Goal: Task Accomplishment & Management: Complete application form

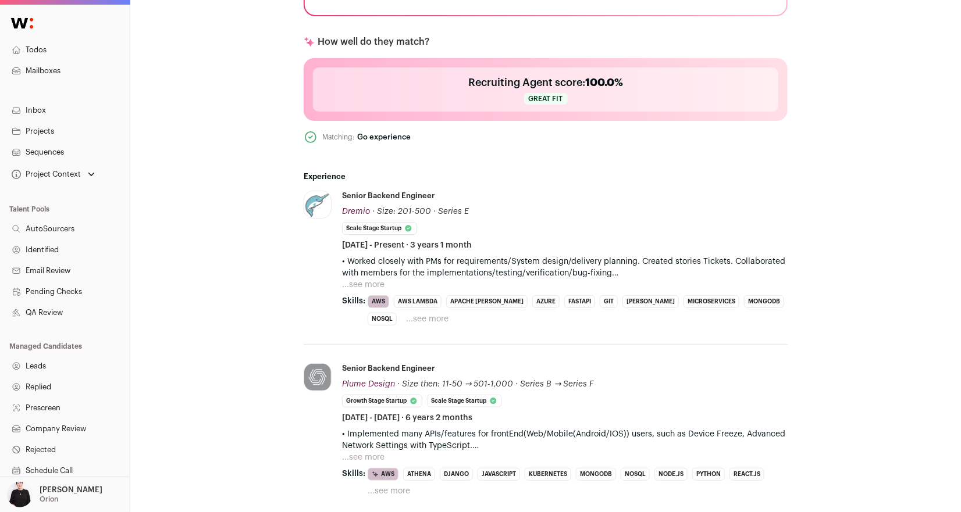
scroll to position [491, 0]
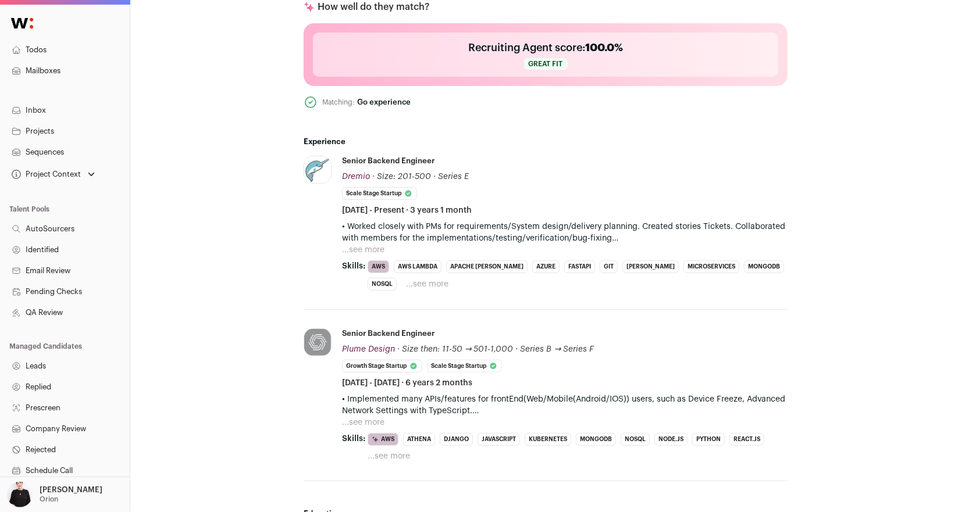
click at [359, 247] on button "...see more" at bounding box center [363, 250] width 42 height 12
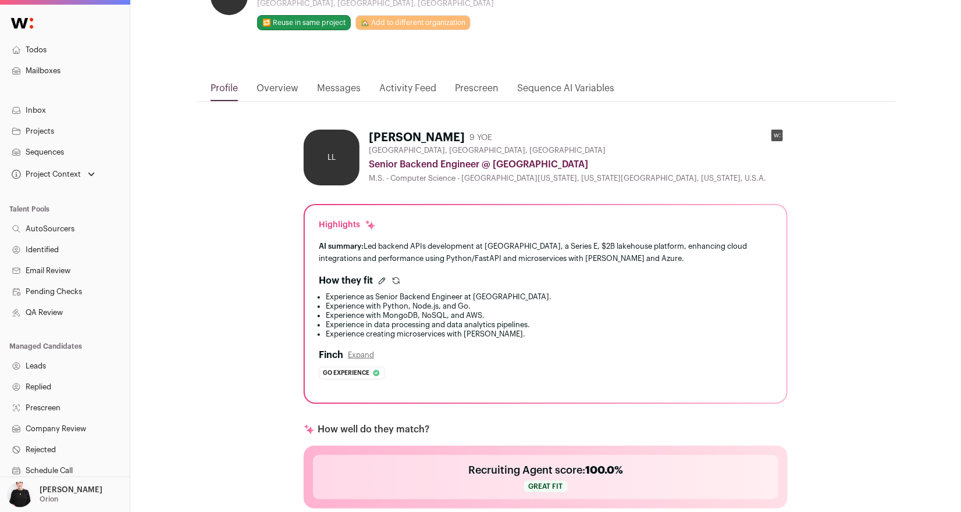
scroll to position [0, 0]
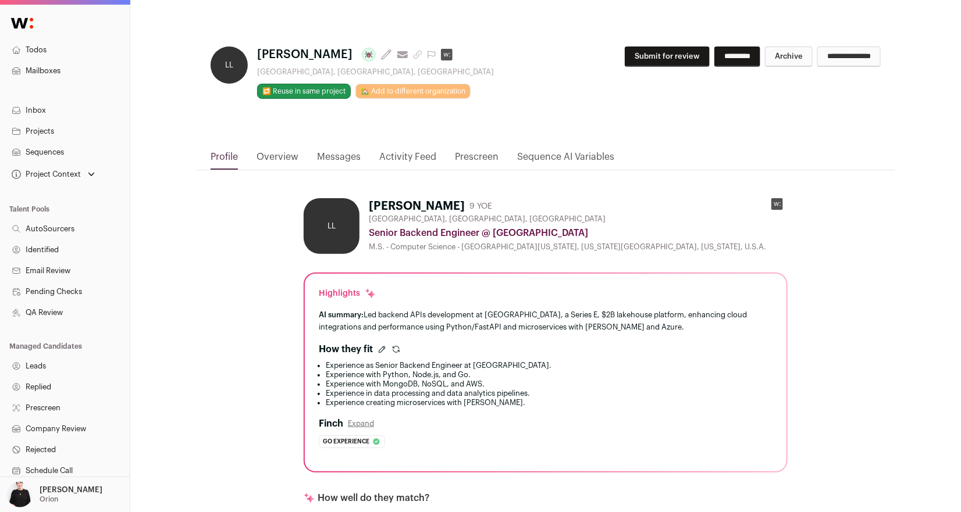
click at [656, 59] on button "Submit for review" at bounding box center [667, 57] width 85 height 20
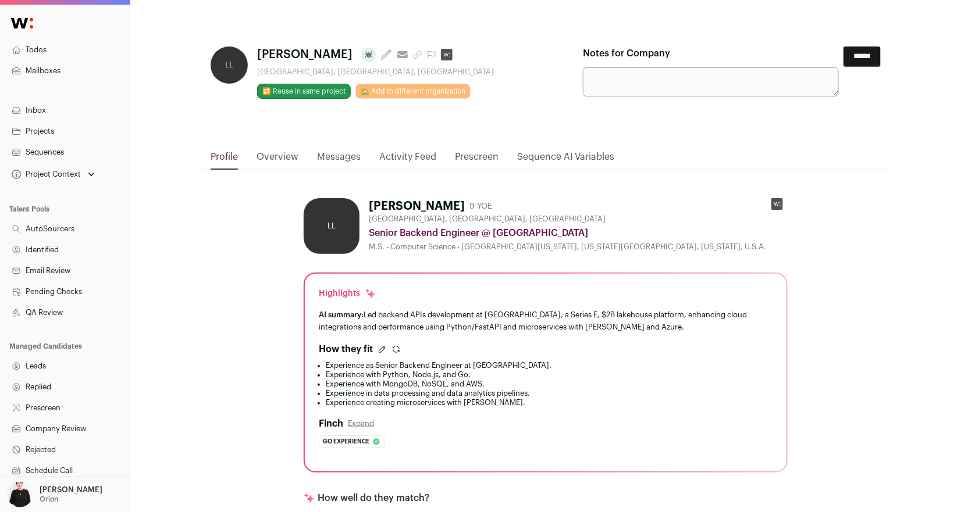
click at [862, 58] on input "******" at bounding box center [861, 57] width 37 height 20
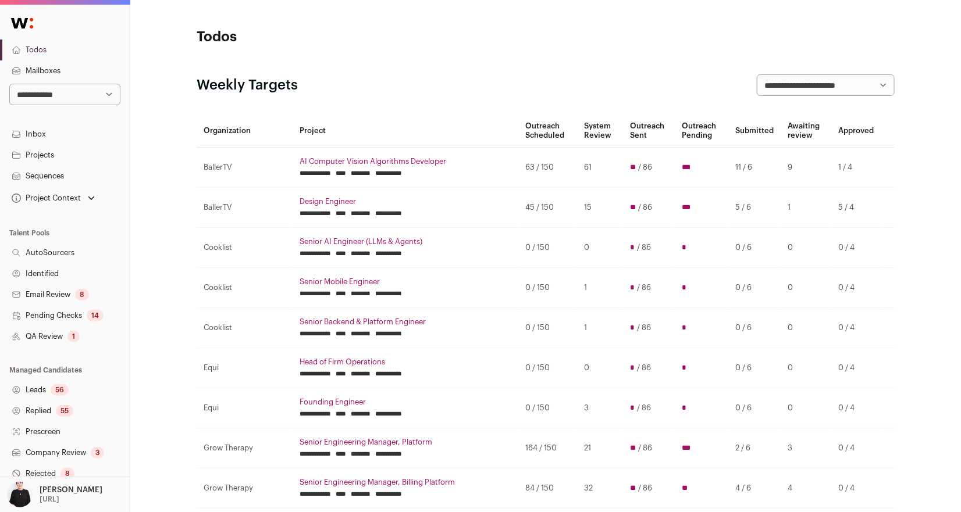
click at [44, 155] on link "Projects" at bounding box center [65, 155] width 130 height 21
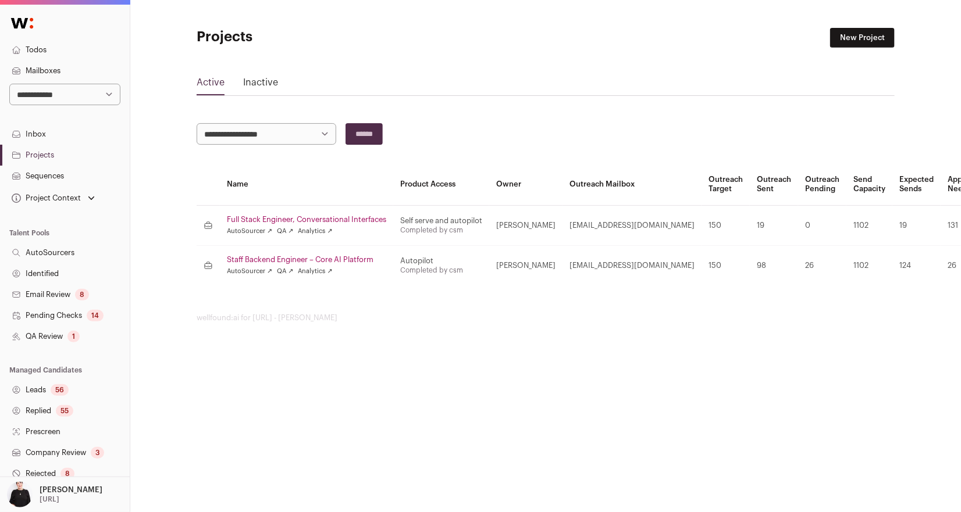
click at [313, 258] on link "Staff Backend Engineer – Core AI Platform" at bounding box center [306, 259] width 159 height 9
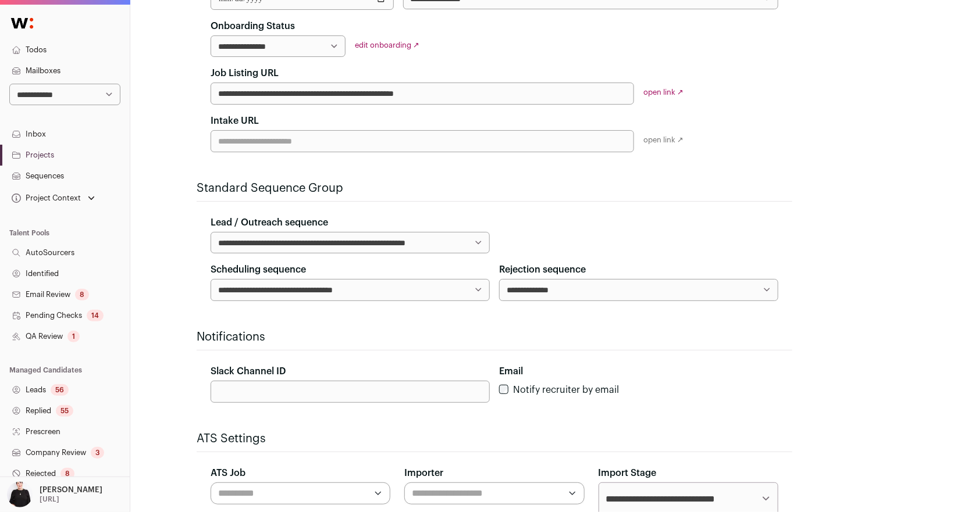
scroll to position [261, 0]
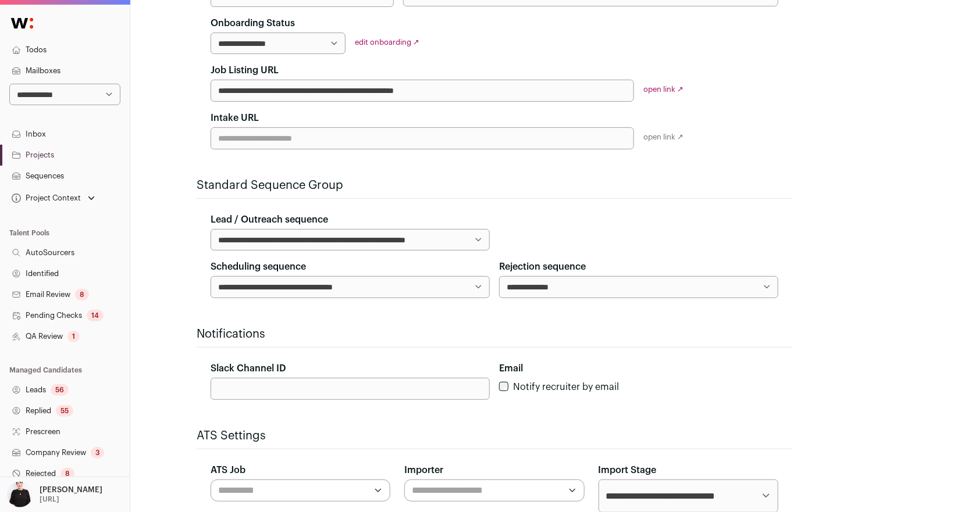
click at [279, 391] on input "Slack Channel ID" at bounding box center [350, 389] width 279 height 22
paste input "**********"
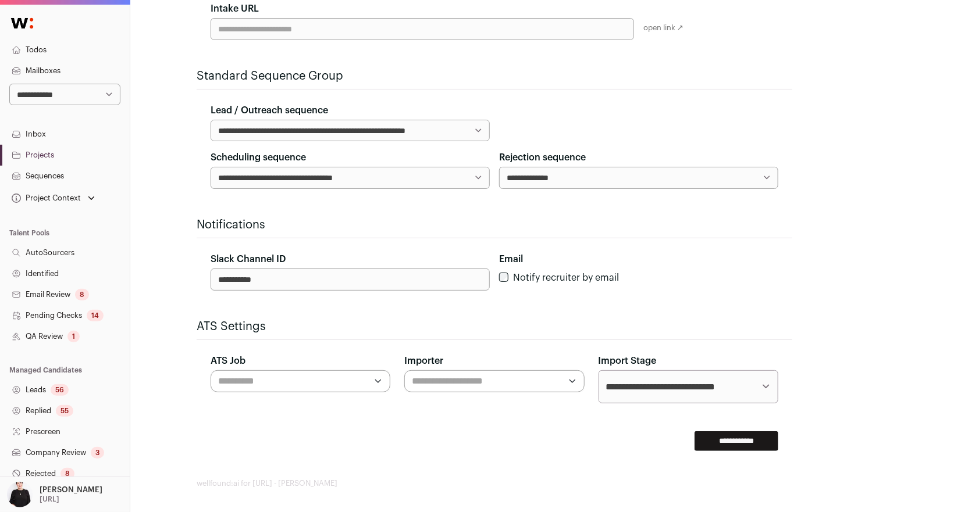
type input "**********"
click at [738, 432] on input "**********" at bounding box center [736, 442] width 84 height 20
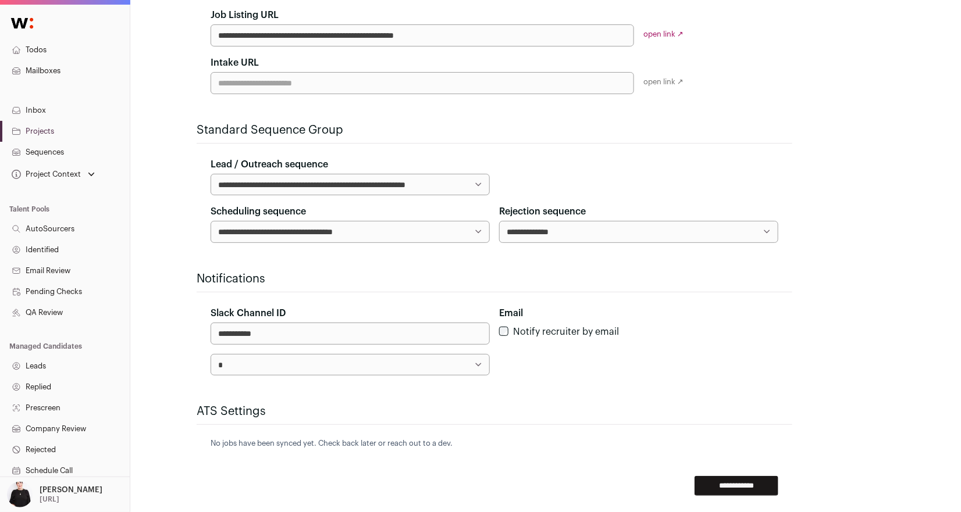
scroll to position [397, 0]
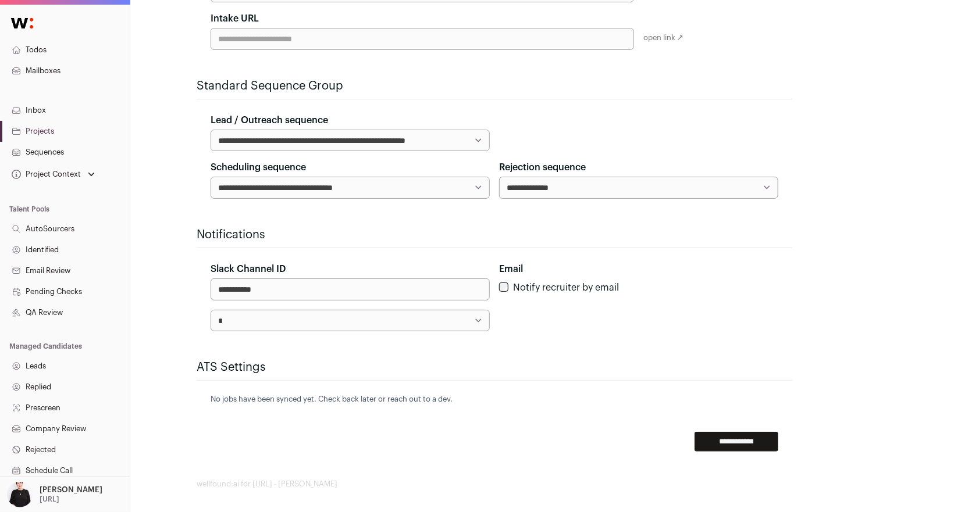
click at [704, 433] on input "**********" at bounding box center [736, 442] width 84 height 20
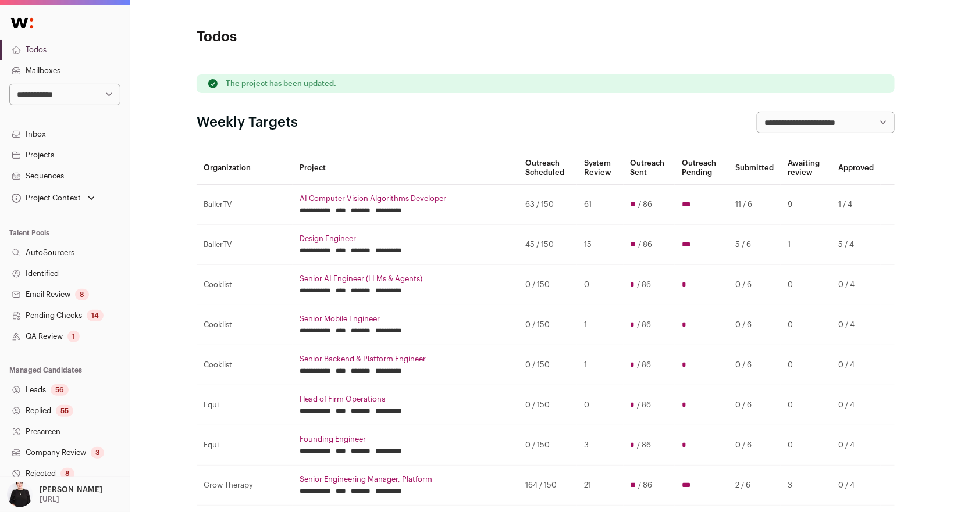
click at [36, 158] on link "Projects" at bounding box center [65, 155] width 130 height 21
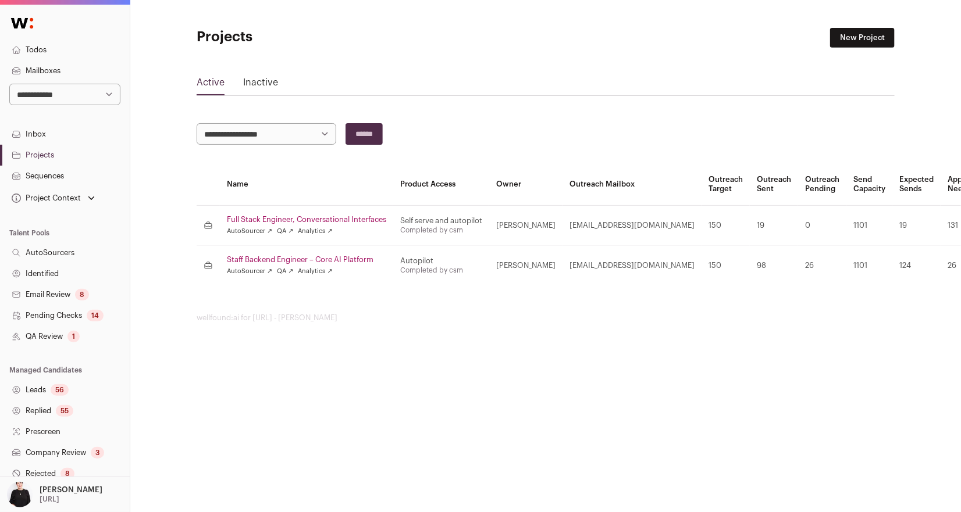
click at [295, 261] on link "Staff Backend Engineer – Core AI Platform" at bounding box center [306, 259] width 159 height 9
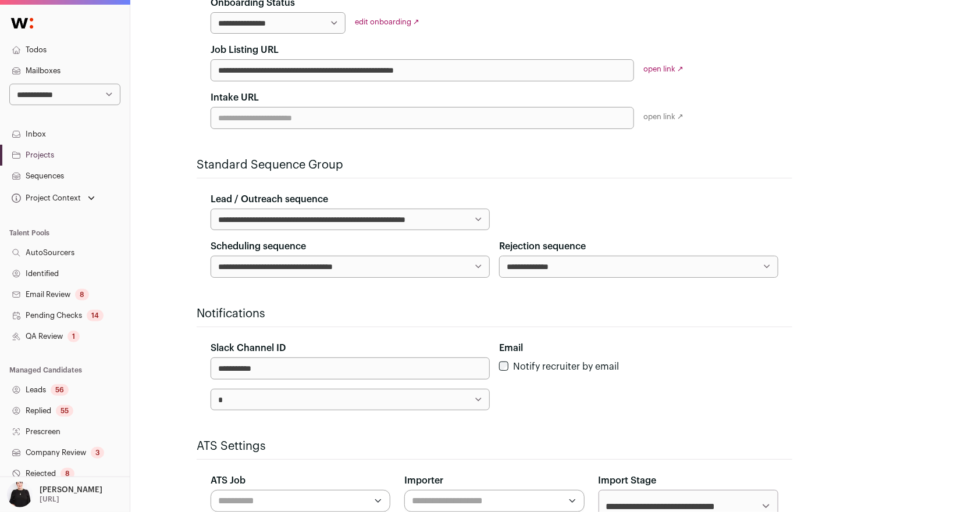
scroll to position [283, 0]
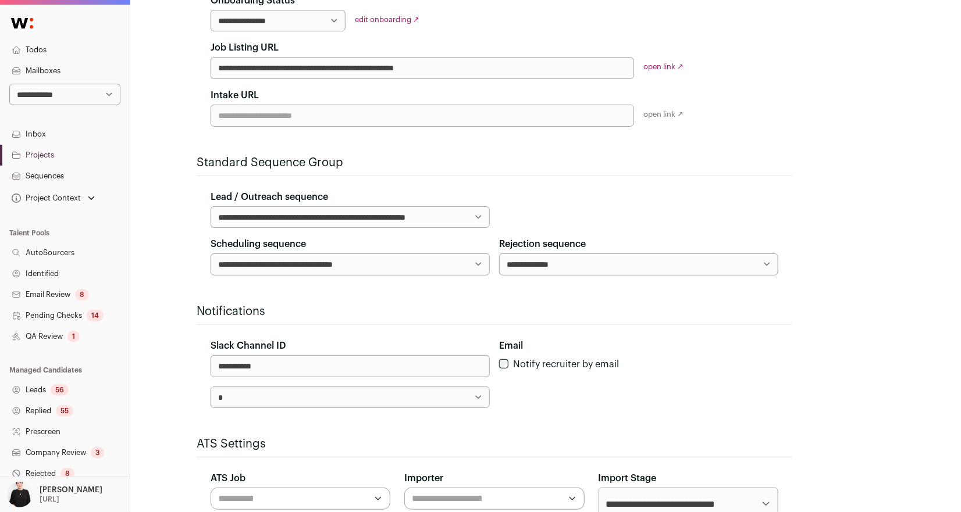
click at [486, 400] on select "*" at bounding box center [350, 398] width 279 height 22
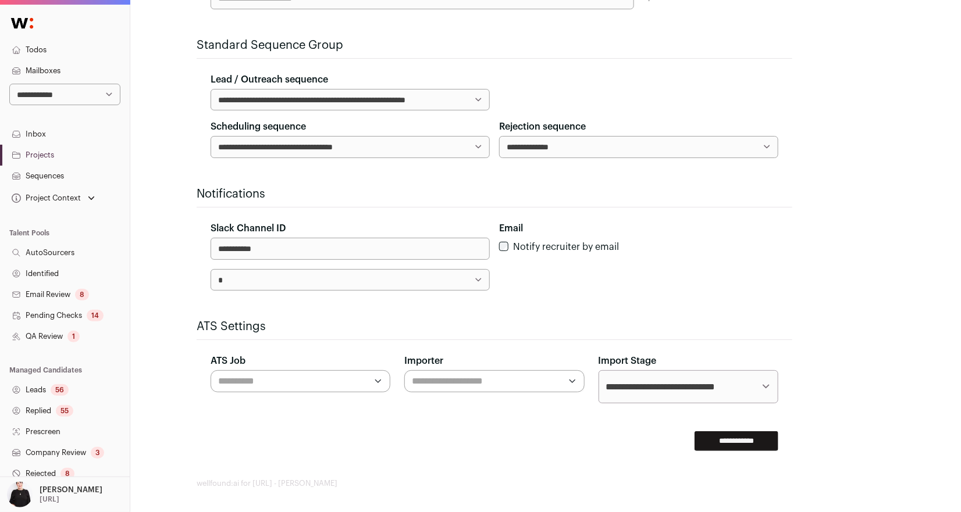
click at [750, 432] on input "**********" at bounding box center [736, 442] width 84 height 20
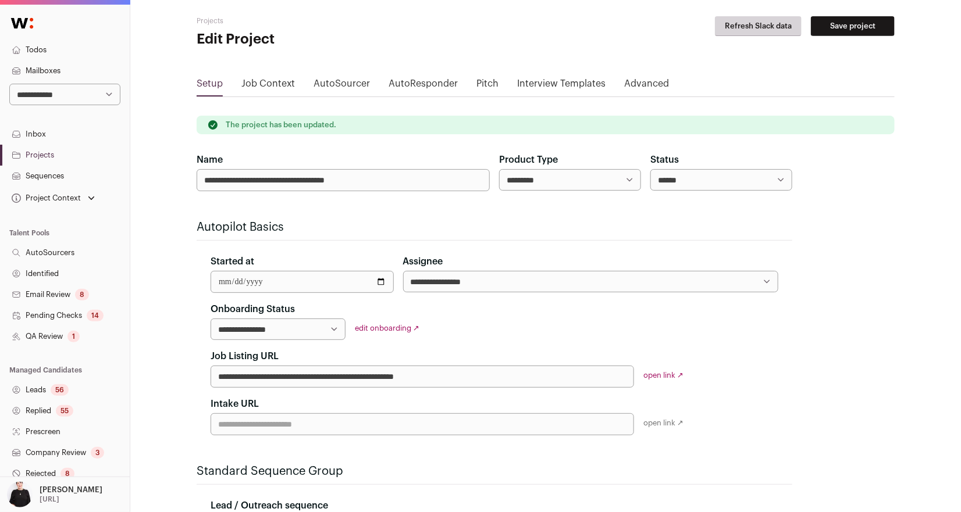
scroll to position [35, 0]
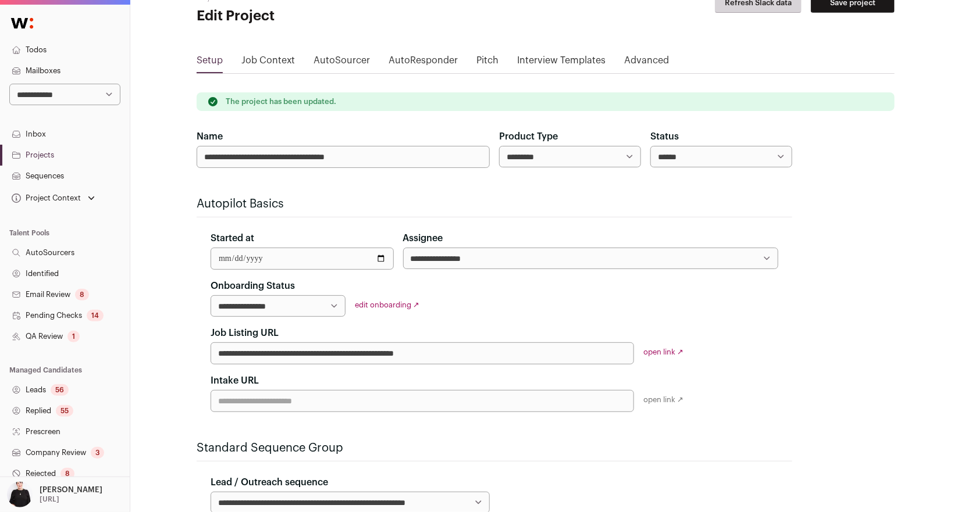
click at [652, 348] on link "open link ↗" at bounding box center [663, 352] width 40 height 8
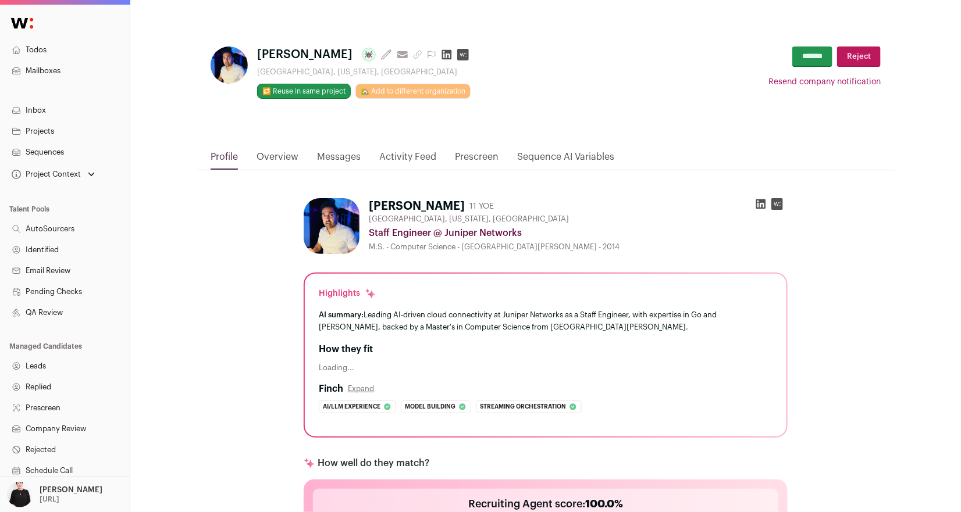
click at [283, 156] on link "Overview" at bounding box center [277, 160] width 42 height 20
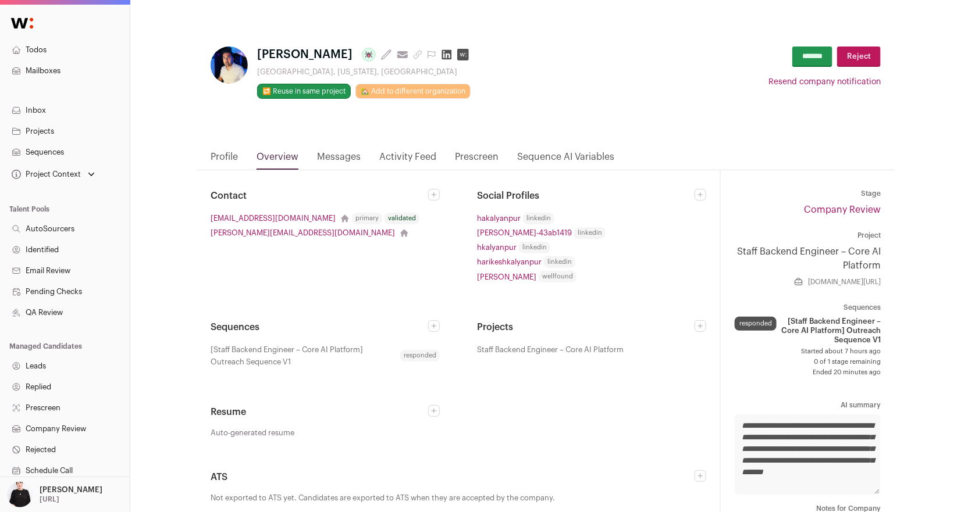
click at [786, 81] on button "Resend company notification" at bounding box center [824, 82] width 112 height 12
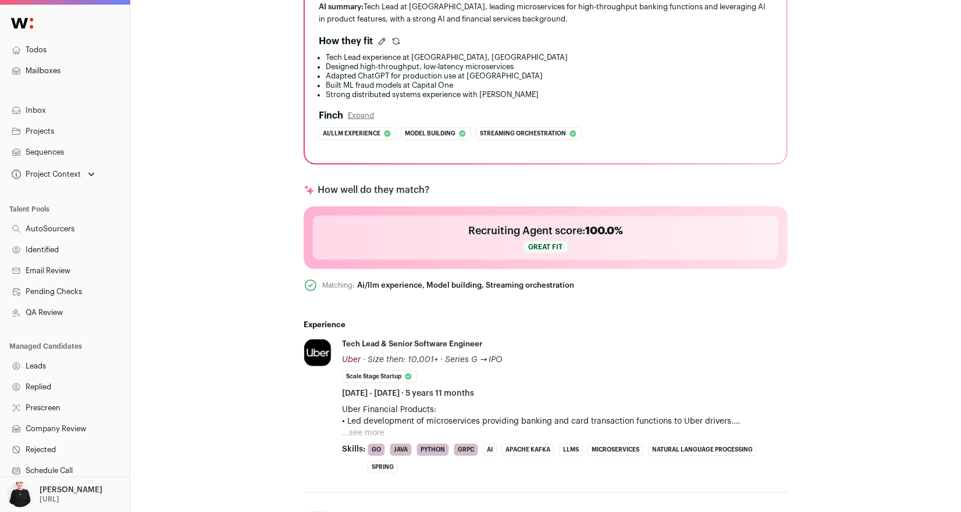
scroll to position [313, 0]
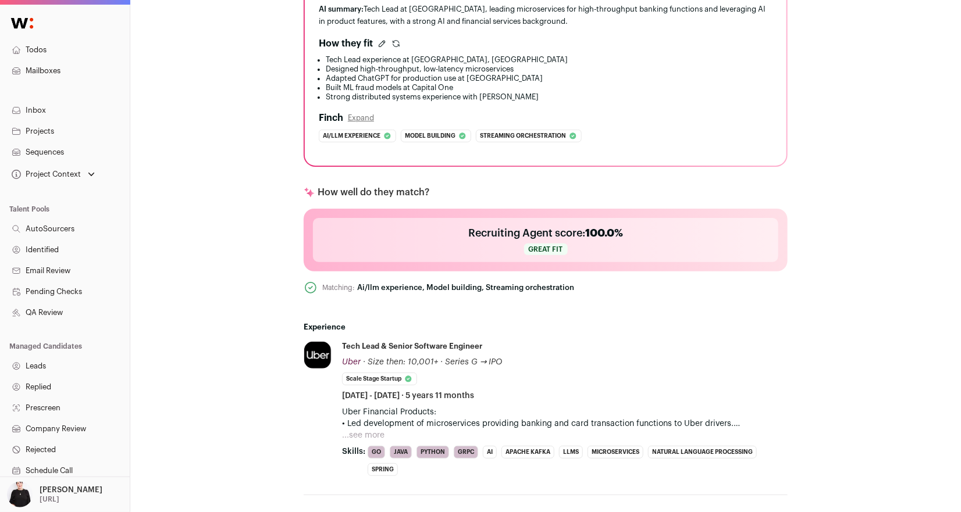
click at [367, 430] on button "...see more" at bounding box center [363, 436] width 42 height 12
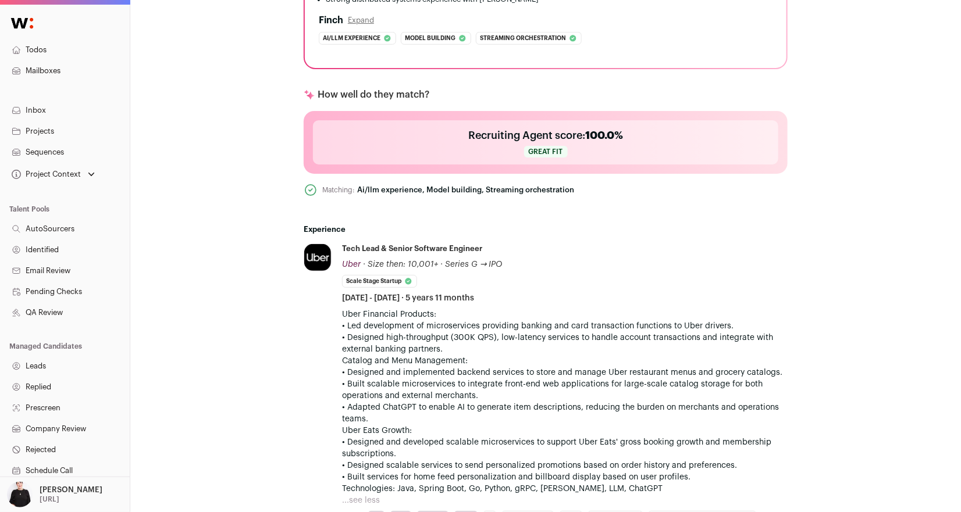
scroll to position [413, 0]
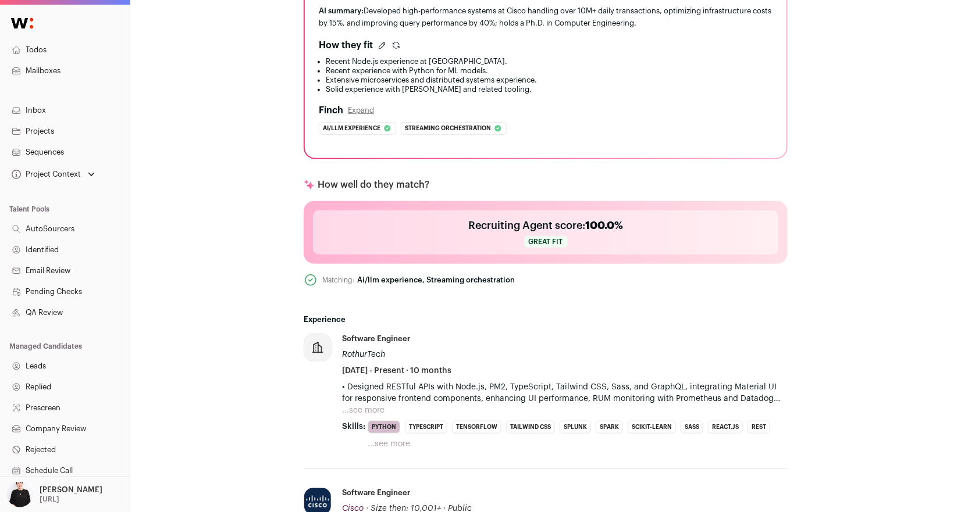
scroll to position [308, 0]
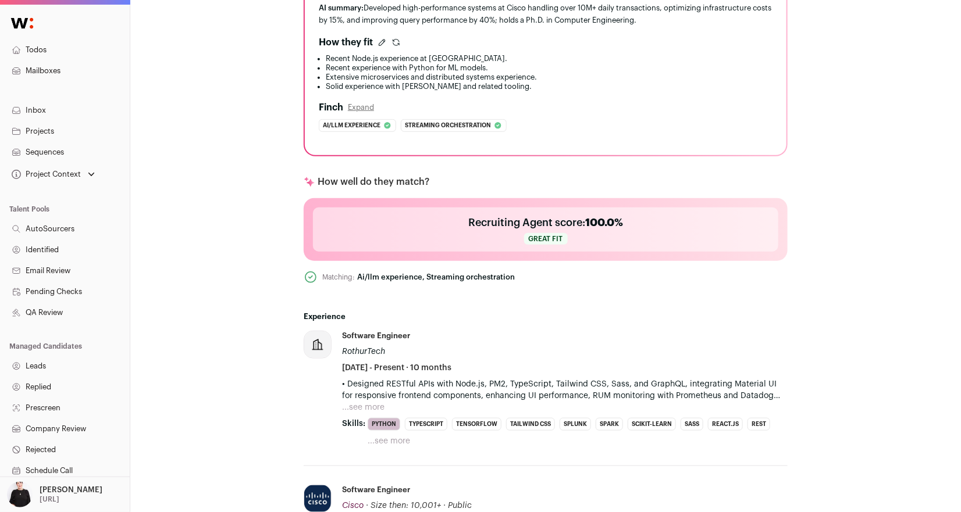
click at [370, 406] on button "...see more" at bounding box center [363, 408] width 42 height 12
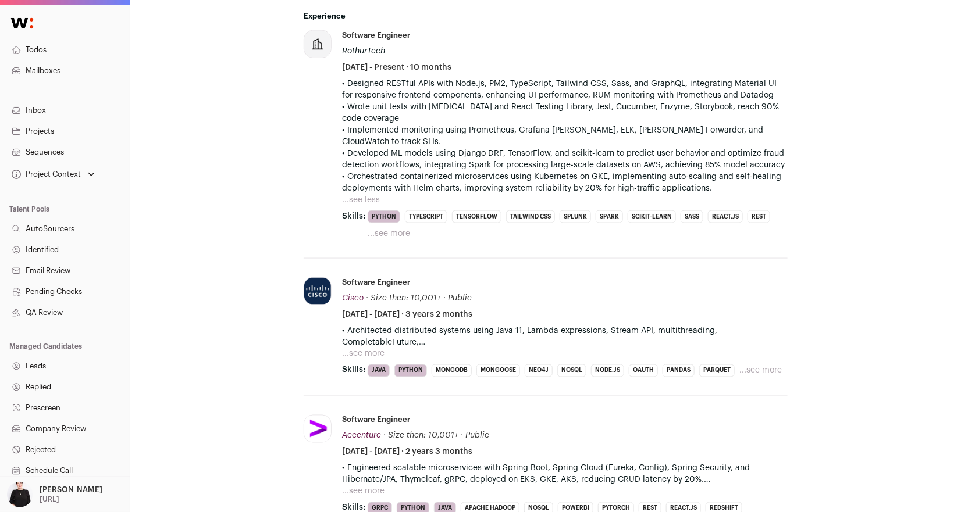
scroll to position [612, 0]
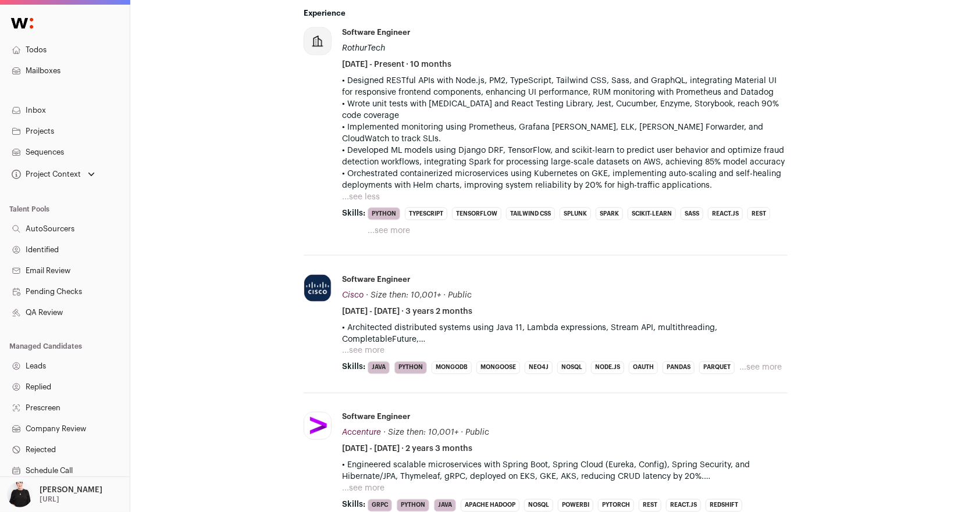
click at [373, 345] on button "...see more" at bounding box center [363, 351] width 42 height 12
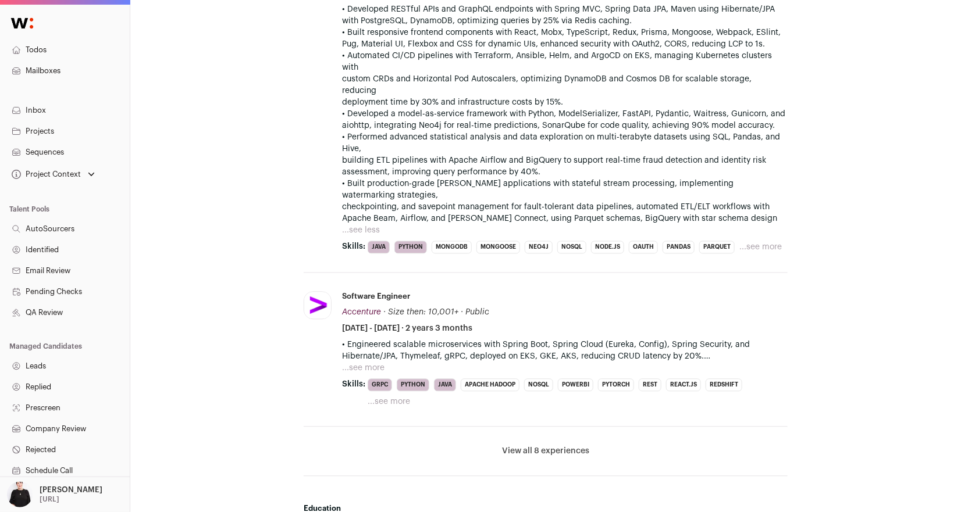
scroll to position [978, 0]
click at [372, 361] on button "...see more" at bounding box center [363, 367] width 42 height 12
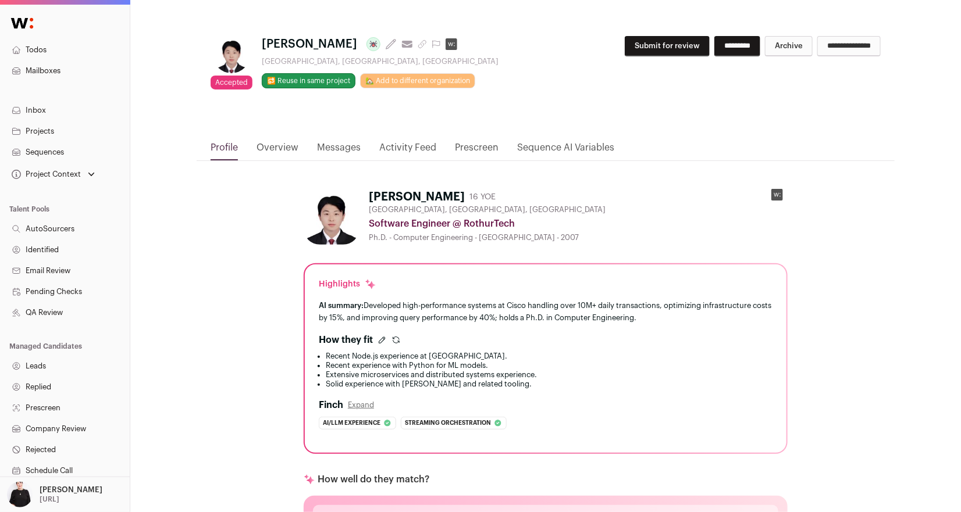
scroll to position [13, 0]
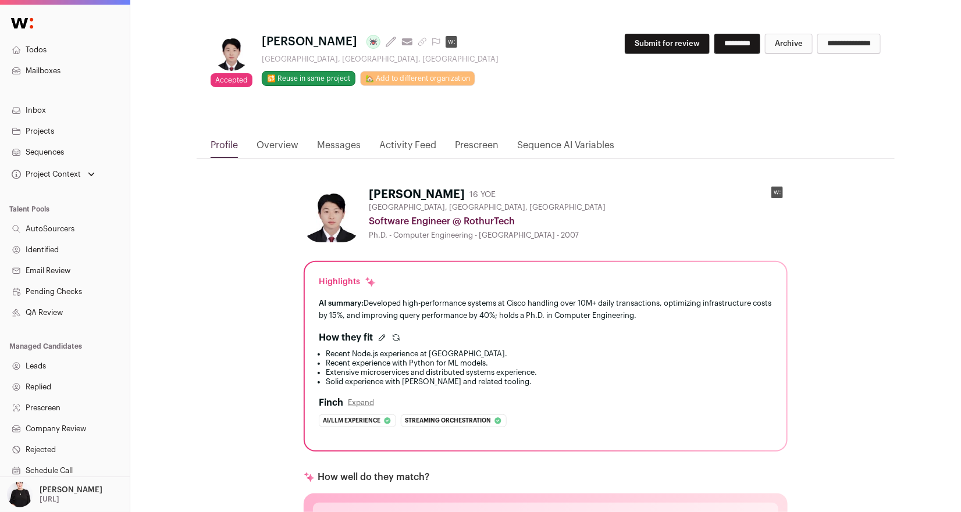
click at [625, 49] on button "Submit for review" at bounding box center [667, 44] width 85 height 20
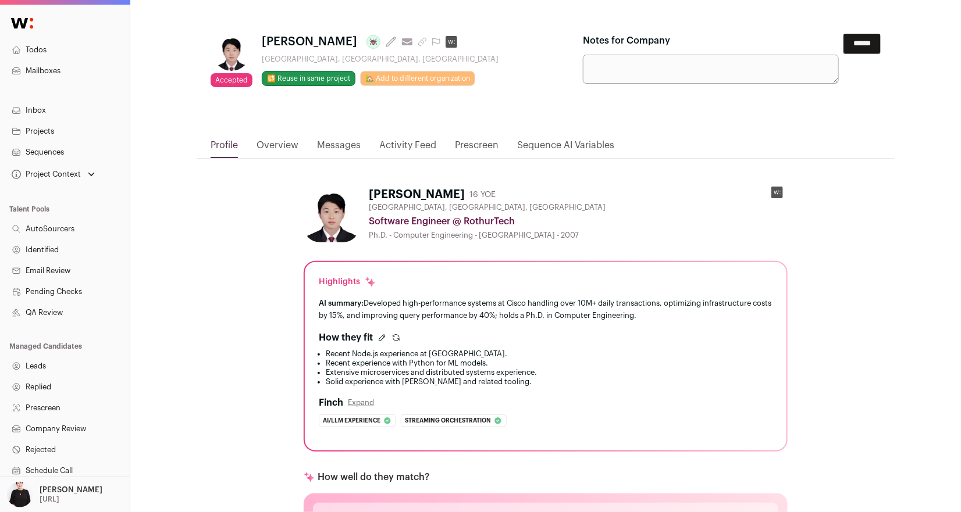
click at [858, 47] on input "******" at bounding box center [861, 44] width 37 height 20
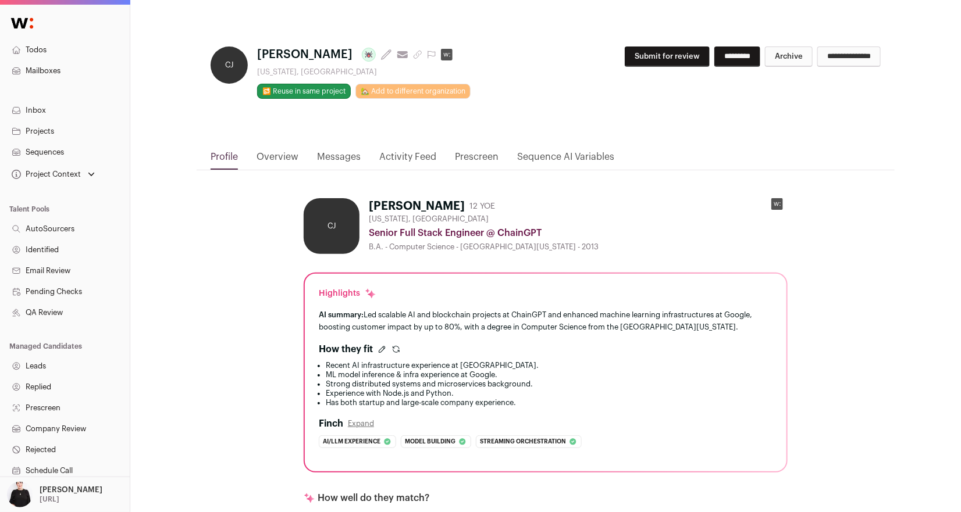
click at [280, 154] on link "Overview" at bounding box center [277, 160] width 42 height 20
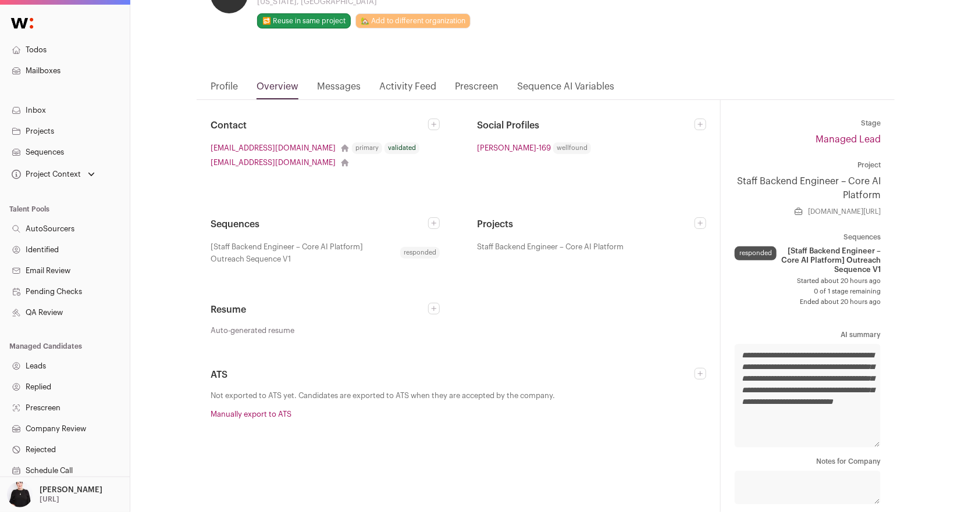
scroll to position [74, 0]
